Goal: Task Accomplishment & Management: Manage account settings

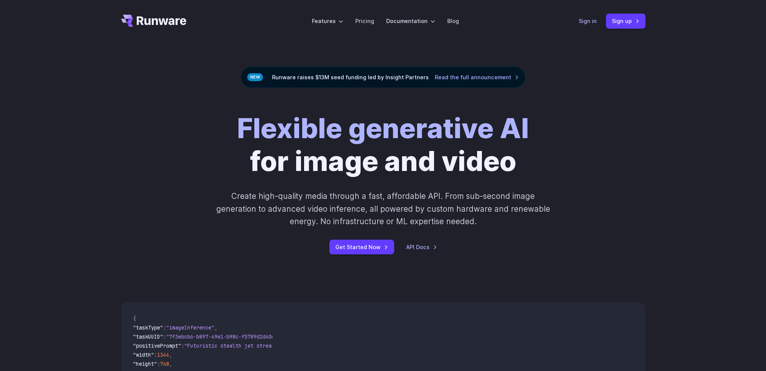
click at [589, 22] on link "Sign in" at bounding box center [588, 21] width 18 height 9
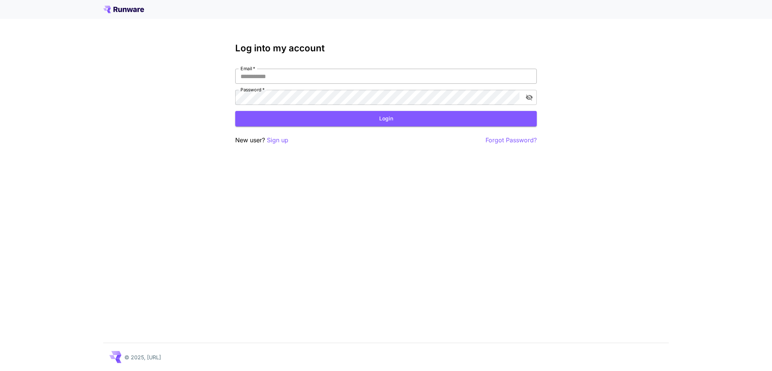
click at [345, 78] on input "Email   *" at bounding box center [386, 76] width 302 height 15
type input "**********"
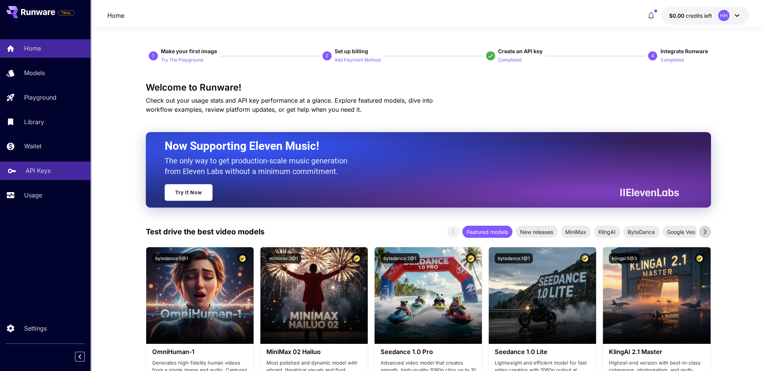
click at [50, 169] on div "API Keys" at bounding box center [55, 170] width 59 height 9
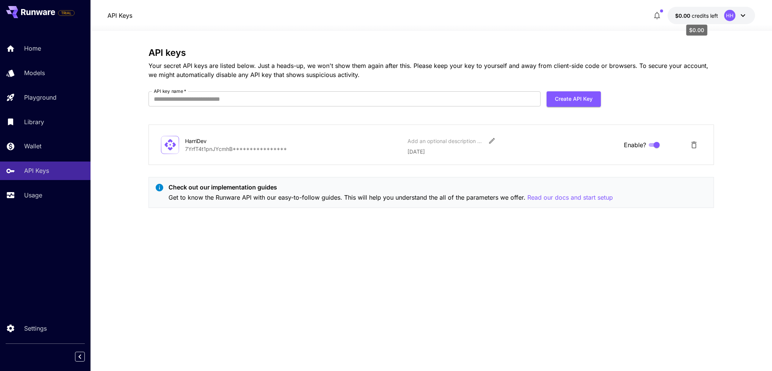
click at [706, 18] on span "credits left" at bounding box center [705, 15] width 26 height 6
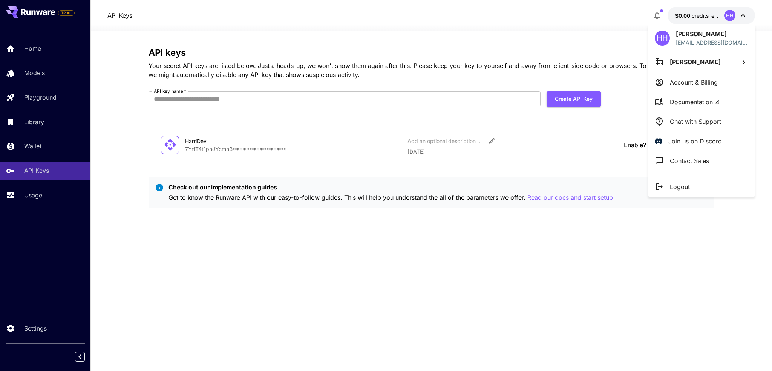
click at [697, 63] on span "[PERSON_NAME]" at bounding box center [695, 62] width 51 height 8
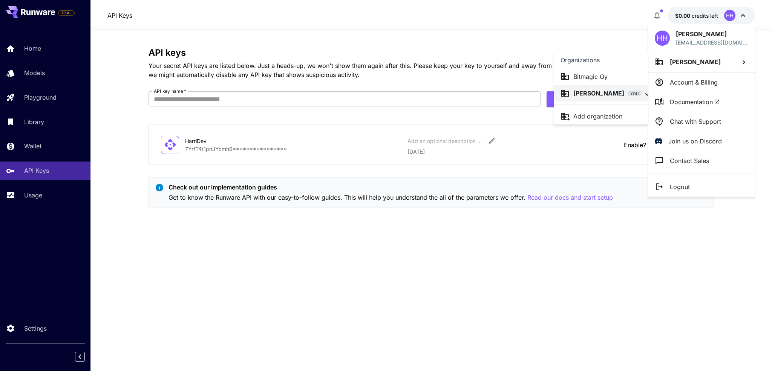
click at [611, 78] on div "Bitmagic Oy" at bounding box center [601, 76] width 81 height 9
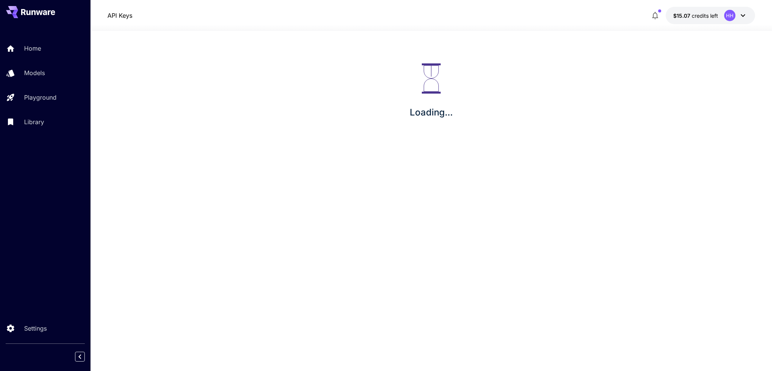
click at [592, 238] on section "Loading..." at bounding box center [431, 201] width 682 height 340
click at [737, 17] on div "HH" at bounding box center [735, 15] width 23 height 11
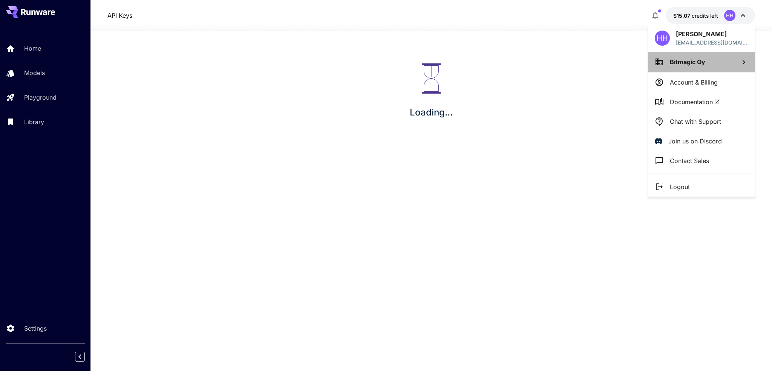
click at [727, 61] on li "Bitmagic Oy" at bounding box center [701, 62] width 107 height 20
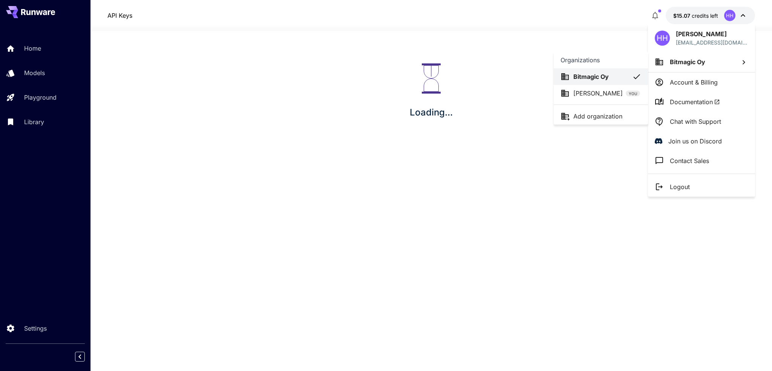
click at [746, 15] on div at bounding box center [386, 185] width 772 height 371
click at [744, 15] on div at bounding box center [386, 185] width 772 height 371
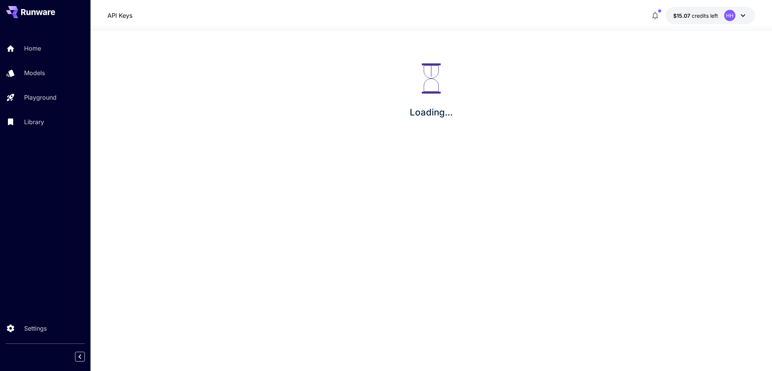
click at [743, 16] on icon at bounding box center [743, 15] width 5 height 3
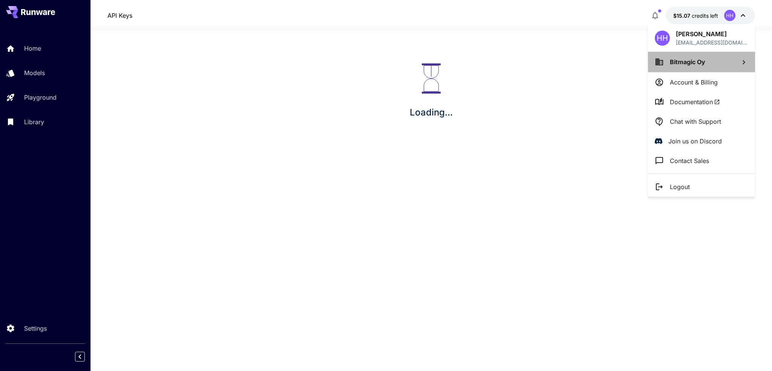
click at [726, 64] on li "Bitmagic Oy" at bounding box center [701, 62] width 107 height 20
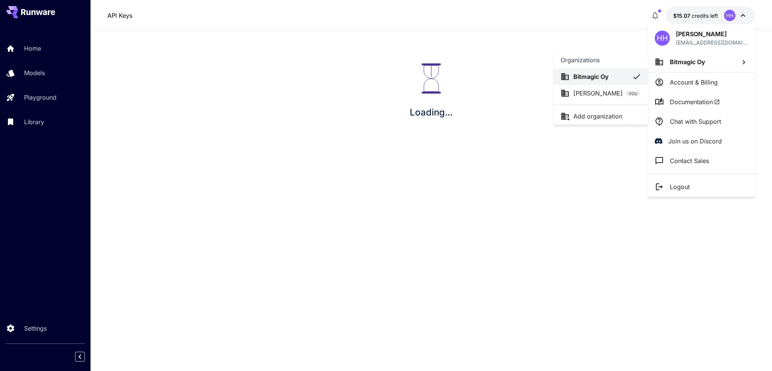
click at [531, 205] on div at bounding box center [386, 185] width 772 height 371
click at [568, 125] on div at bounding box center [386, 185] width 772 height 371
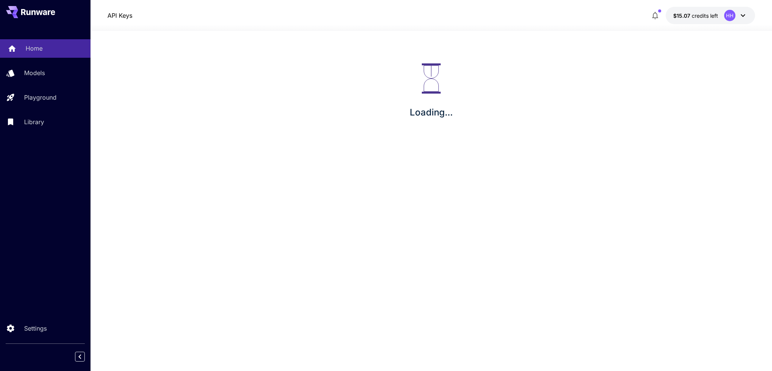
click at [33, 47] on p "Home" at bounding box center [34, 48] width 17 height 9
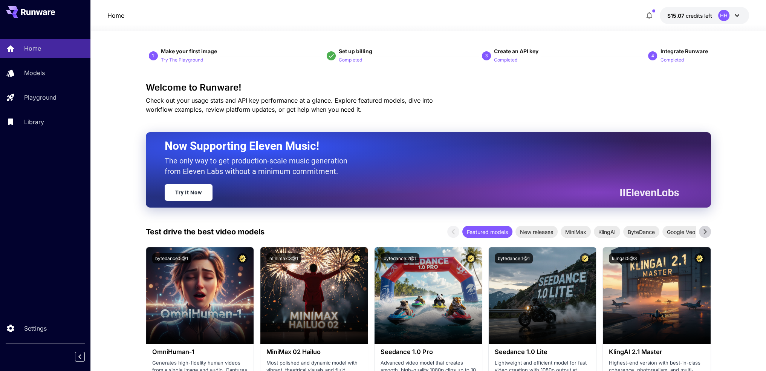
click at [741, 18] on icon at bounding box center [737, 15] width 9 height 9
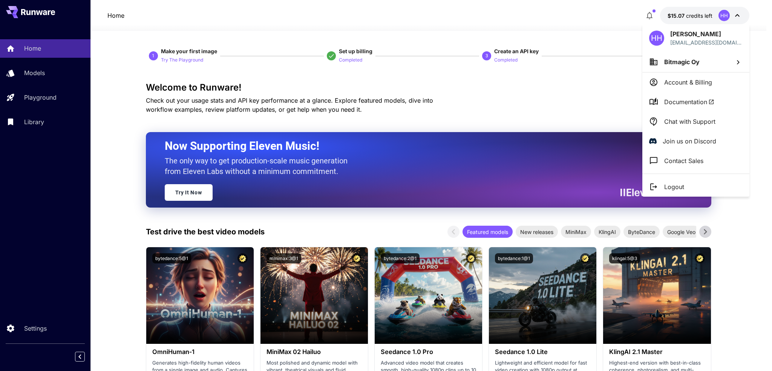
click at [566, 82] on div at bounding box center [386, 185] width 772 height 371
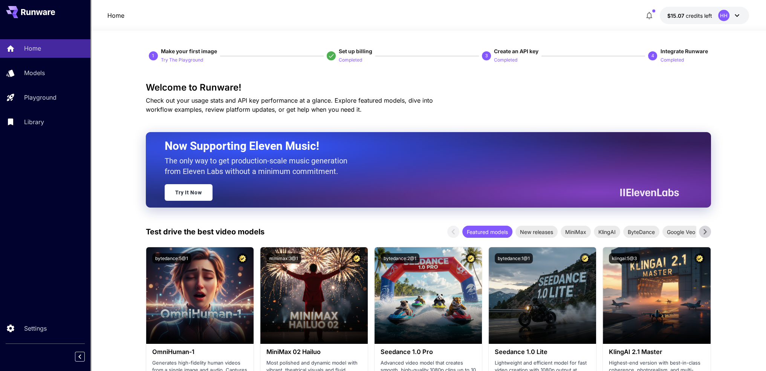
click at [734, 16] on icon at bounding box center [737, 15] width 9 height 9
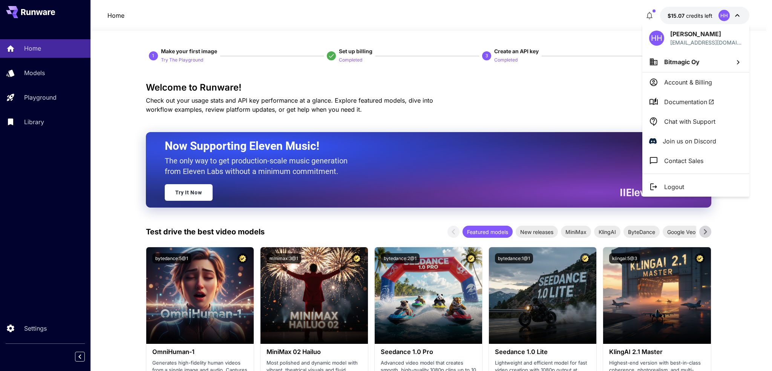
click at [690, 63] on span "Bitmagic Oy" at bounding box center [681, 62] width 35 height 8
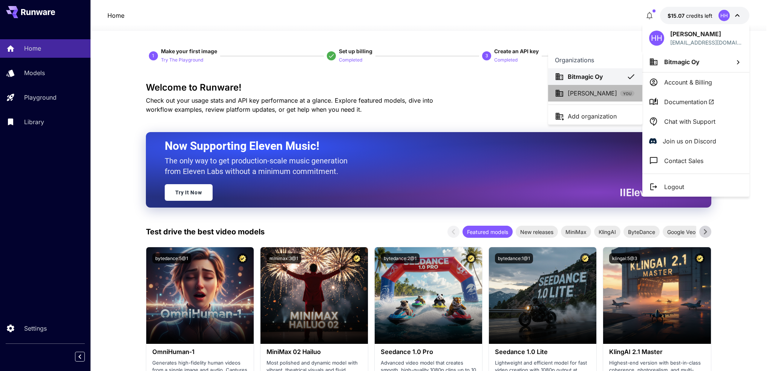
click at [596, 95] on p "[PERSON_NAME]" at bounding box center [592, 93] width 49 height 9
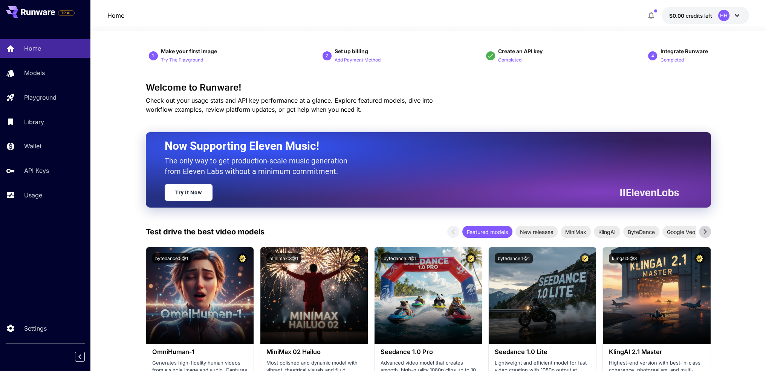
click at [725, 19] on div "HH" at bounding box center [723, 15] width 11 height 11
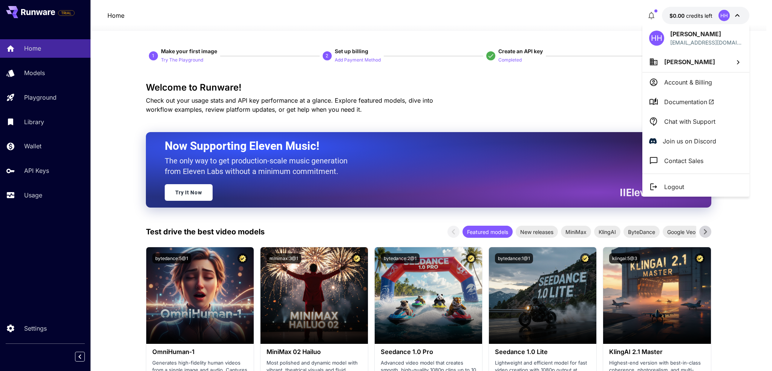
drag, startPoint x: 723, startPoint y: 61, endPoint x: 719, endPoint y: 61, distance: 3.8
click at [719, 61] on li "[PERSON_NAME]" at bounding box center [695, 62] width 107 height 20
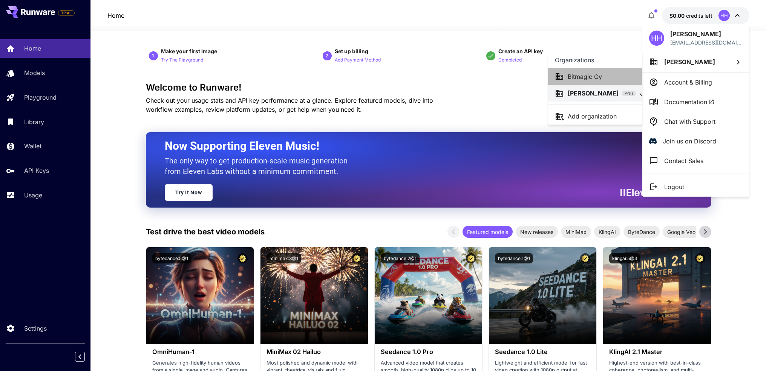
click at [586, 81] on li "Bitmagic Oy" at bounding box center [595, 76] width 94 height 17
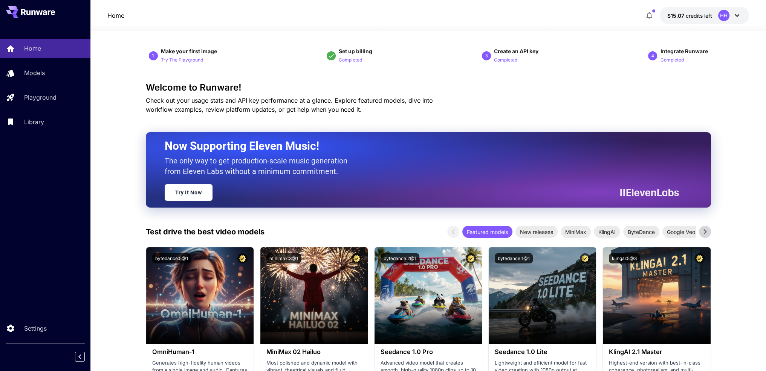
click at [703, 16] on span "credits left" at bounding box center [699, 15] width 26 height 6
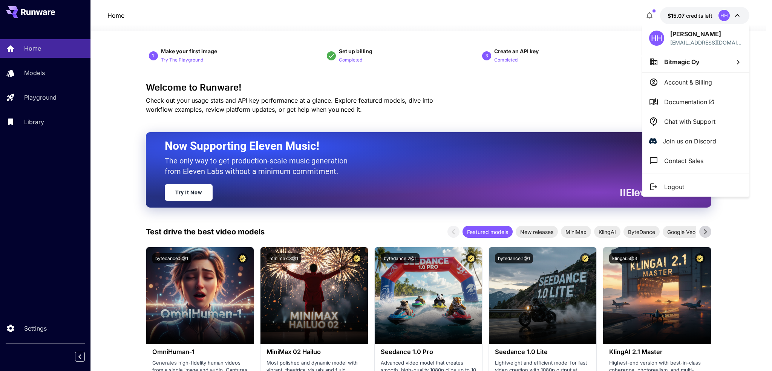
click at [717, 61] on li "Bitmagic Oy" at bounding box center [695, 62] width 107 height 20
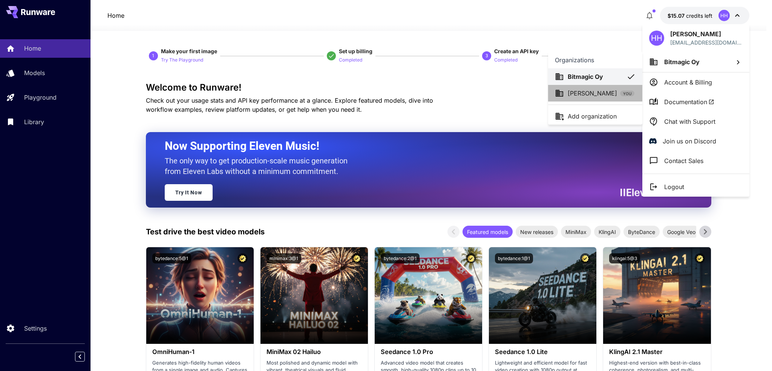
click at [581, 95] on p "[PERSON_NAME]" at bounding box center [592, 93] width 49 height 9
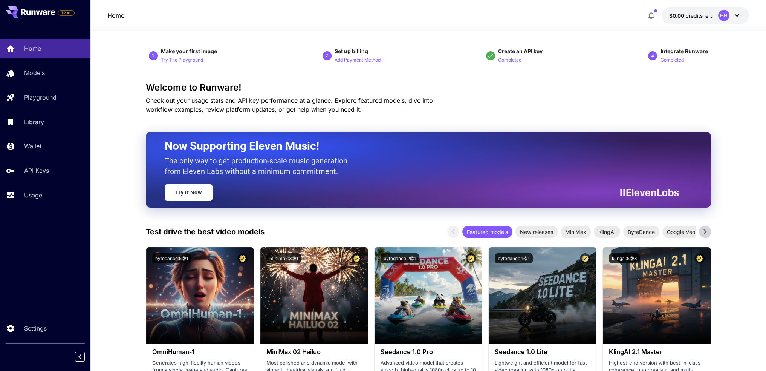
click at [713, 12] on button "$0.00 credits left HH" at bounding box center [705, 15] width 87 height 17
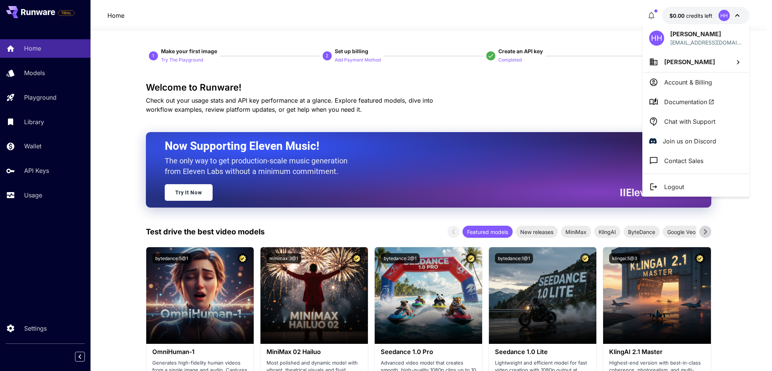
click at [706, 60] on span "[PERSON_NAME]" at bounding box center [689, 62] width 51 height 8
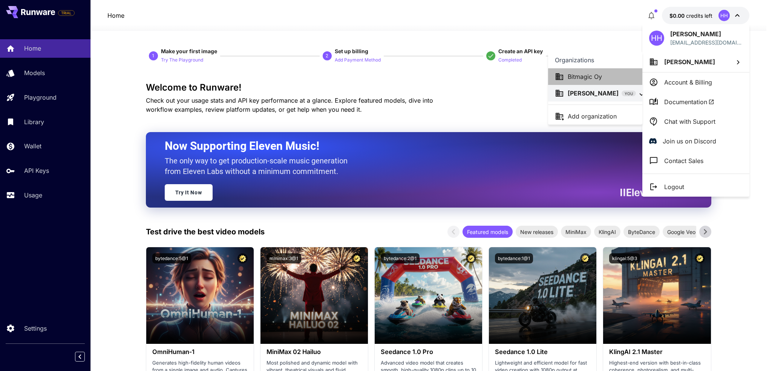
click at [590, 75] on p "Bitmagic Oy" at bounding box center [585, 76] width 34 height 9
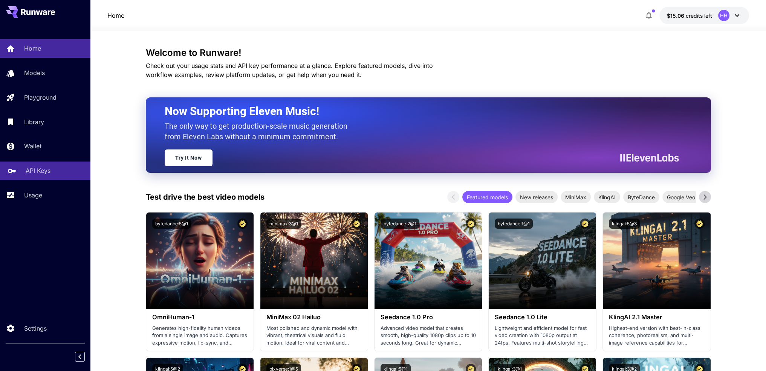
click at [33, 170] on p "API Keys" at bounding box center [38, 170] width 25 height 9
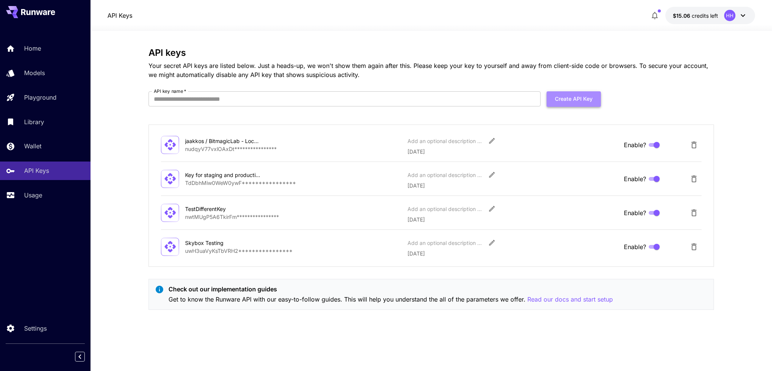
click at [567, 96] on button "Create API Key" at bounding box center [574, 98] width 54 height 15
click at [285, 100] on input "API key name   *" at bounding box center [345, 98] width 392 height 15
click at [591, 99] on button "Create API Key" at bounding box center [574, 98] width 54 height 15
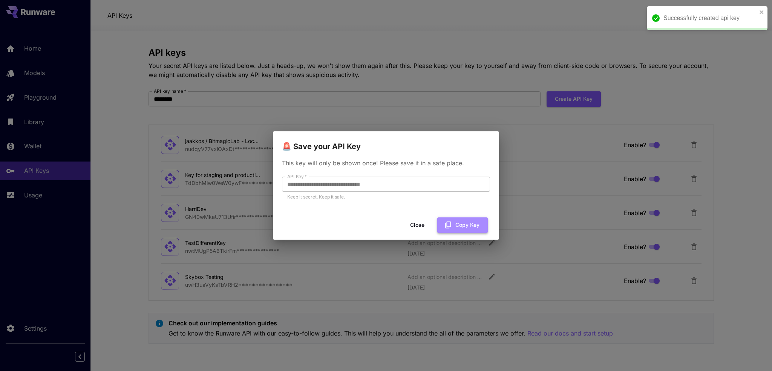
click at [458, 222] on button "Copy Key" at bounding box center [462, 224] width 51 height 15
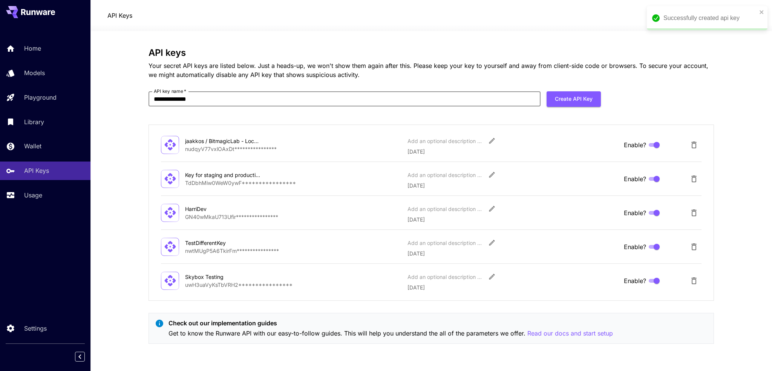
drag, startPoint x: 454, startPoint y: 99, endPoint x: 134, endPoint y: 87, distance: 320.6
click at [134, 87] on section "**********" at bounding box center [431, 201] width 682 height 340
type input "*"
type input "********"
click at [694, 212] on icon "Delete API Key" at bounding box center [693, 212] width 9 height 9
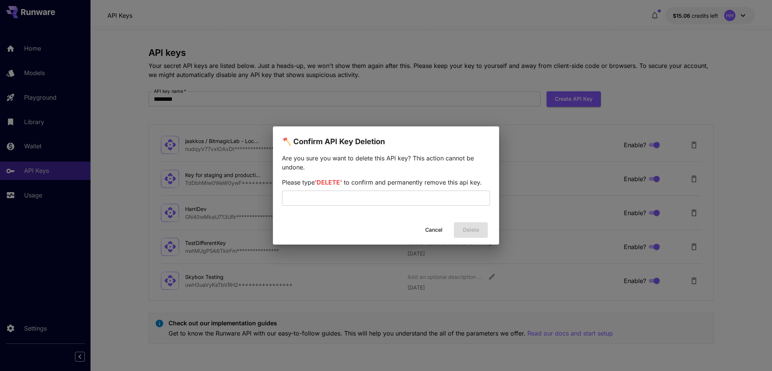
click at [414, 208] on div "Are you sure you want to delete this API key? This action cannot be undone. Ple…" at bounding box center [386, 182] width 208 height 58
click at [414, 204] on input "text" at bounding box center [386, 197] width 208 height 15
type input "******"
click at [470, 230] on button "Delete" at bounding box center [471, 229] width 34 height 15
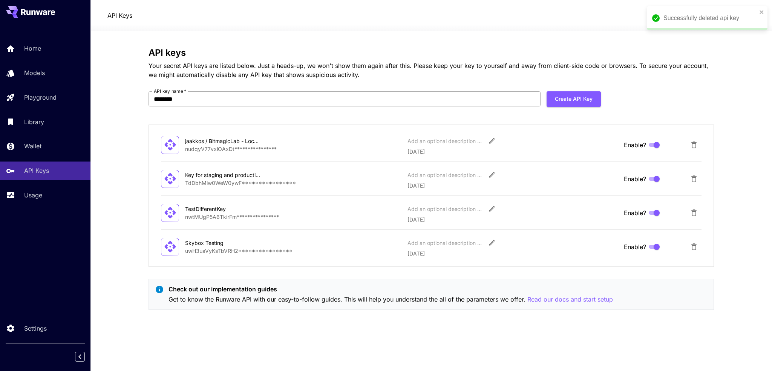
click at [446, 98] on input "********" at bounding box center [345, 98] width 392 height 15
click at [558, 99] on button "Create API Key" at bounding box center [574, 98] width 54 height 15
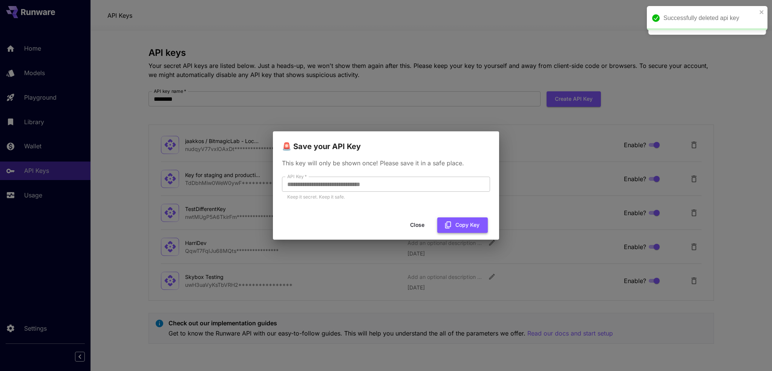
click at [468, 223] on button "Copy Key" at bounding box center [462, 224] width 51 height 15
click at [416, 224] on button "Close" at bounding box center [417, 224] width 34 height 15
